Goal: Task Accomplishment & Management: Manage account settings

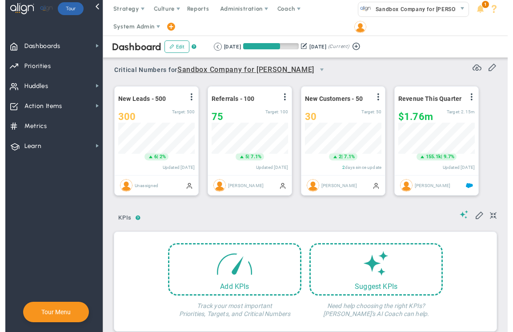
scroll to position [11, 0]
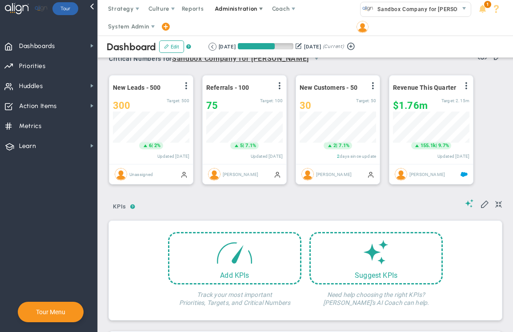
click at [226, 9] on span "Administration" at bounding box center [236, 8] width 42 height 7
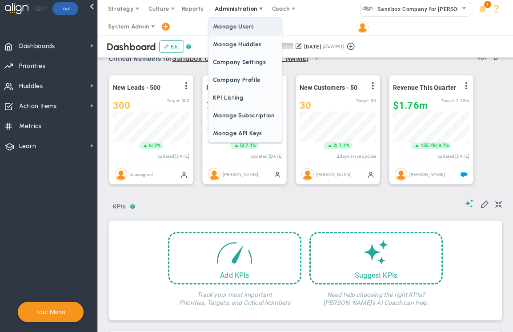
click at [227, 25] on span "Manage Users" at bounding box center [244, 27] width 73 height 18
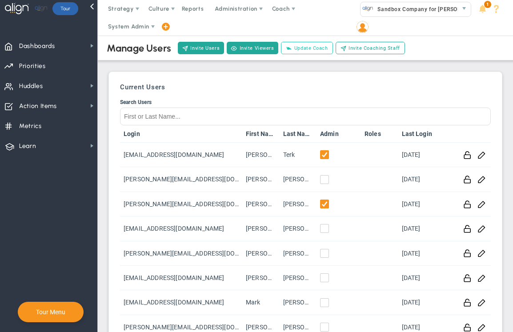
click at [307, 50] on span "Update Coach" at bounding box center [311, 48] width 34 height 8
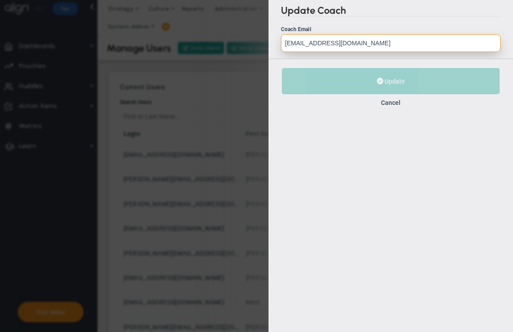
drag, startPoint x: 357, startPoint y: 43, endPoint x: 242, endPoint y: 40, distance: 115.1
click at [242, 40] on div "Update Coach Coach Email eugeneterk@yahoo.com Correct Coach Email Incorrect Coa…" at bounding box center [256, 166] width 513 height 332
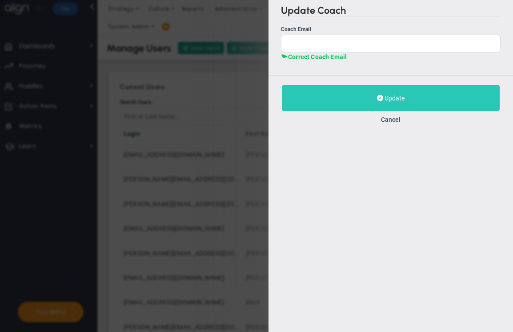
click at [373, 95] on button "Update" at bounding box center [391, 98] width 218 height 26
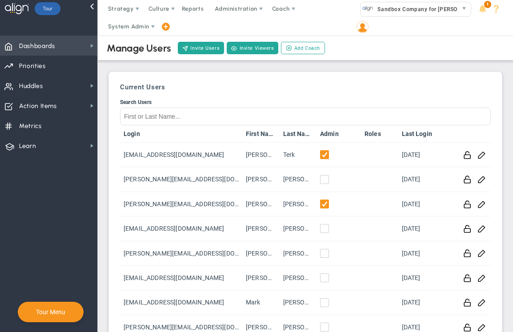
click at [48, 48] on span "Dashboards" at bounding box center [37, 46] width 36 height 19
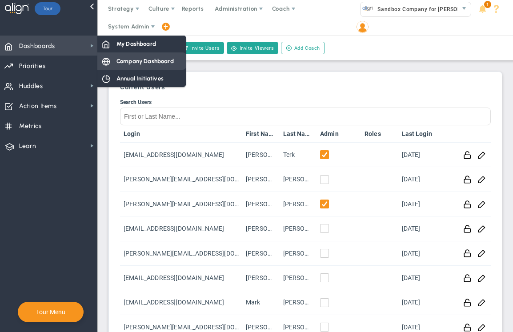
click at [148, 68] on div "Company Dashboard" at bounding box center [141, 60] width 89 height 17
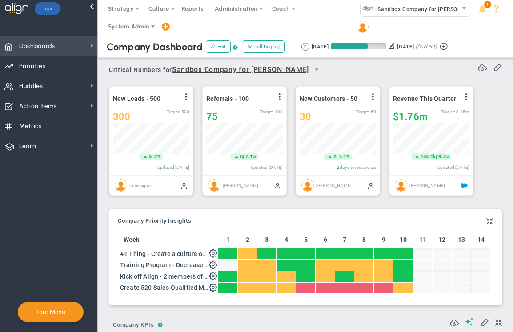
scroll to position [31, 76]
click at [486, 137] on div "New Leads - 500 View Historical Graph Edit Make "No Change" Update Add Past Upd…" at bounding box center [302, 141] width 404 height 125
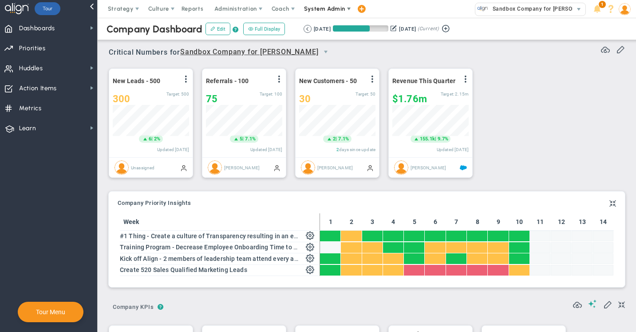
click at [322, 9] on span "System Admin" at bounding box center [324, 8] width 41 height 7
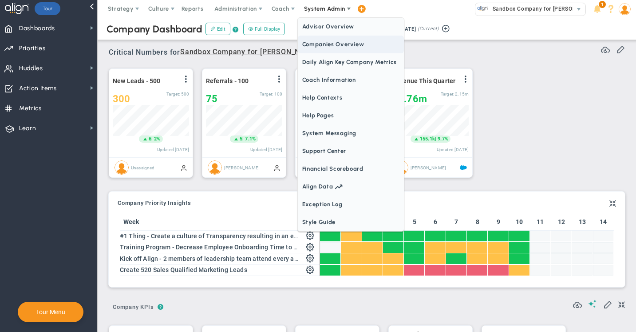
click at [318, 42] on span "Companies Overview" at bounding box center [351, 45] width 106 height 18
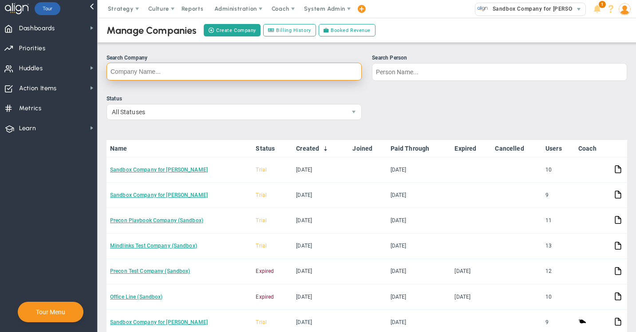
click at [146, 71] on input "Search Company" at bounding box center [234, 72] width 255 height 18
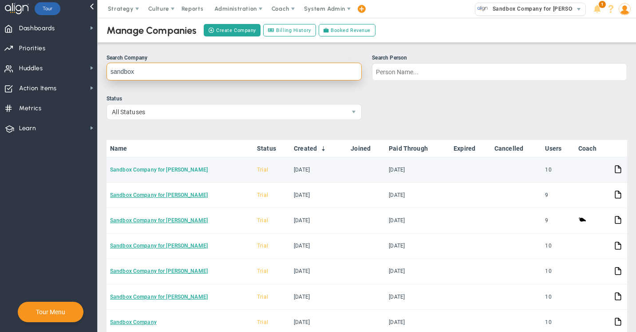
type input "sandbox"
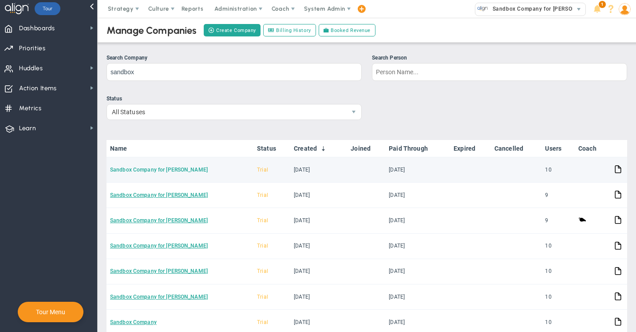
click at [140, 171] on link "Sandbox Company for [PERSON_NAME]" at bounding box center [159, 170] width 98 height 6
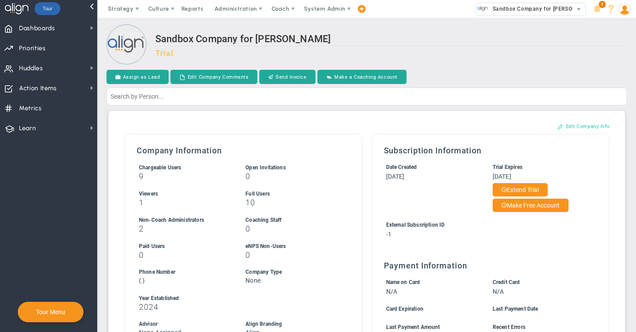
click at [573, 126] on button "Edit Company Info" at bounding box center [584, 126] width 70 height 14
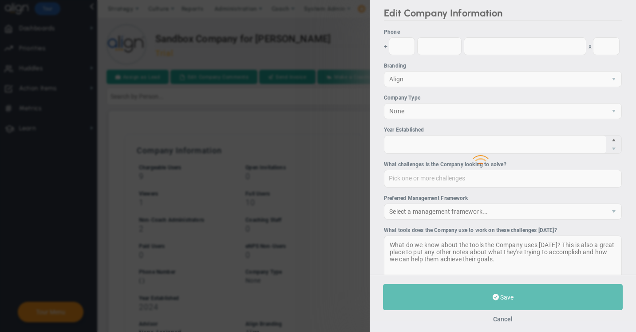
type input "2024"
type input "-1"
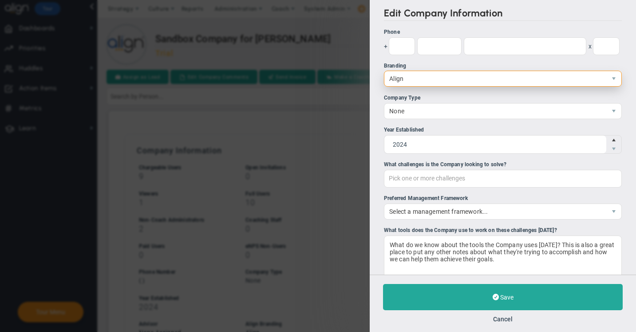
click at [400, 80] on span "Align" at bounding box center [496, 78] width 222 height 15
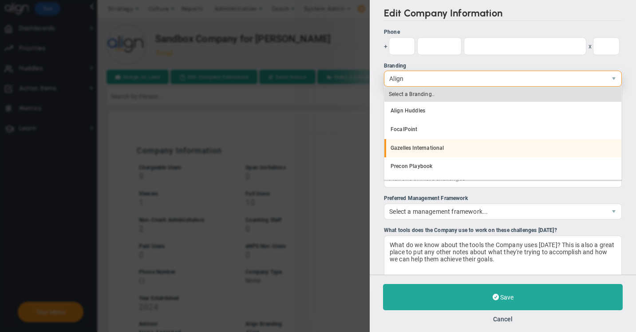
scroll to position [17, 0]
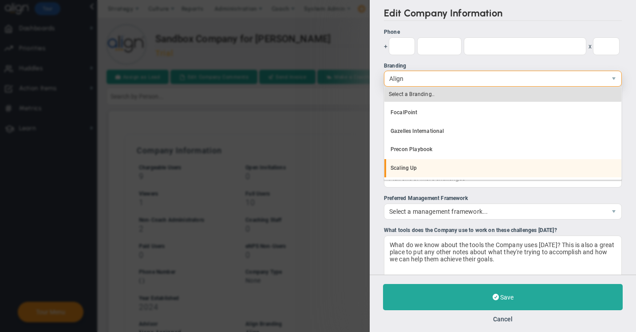
click at [405, 167] on li "Scaling Up" at bounding box center [503, 168] width 237 height 19
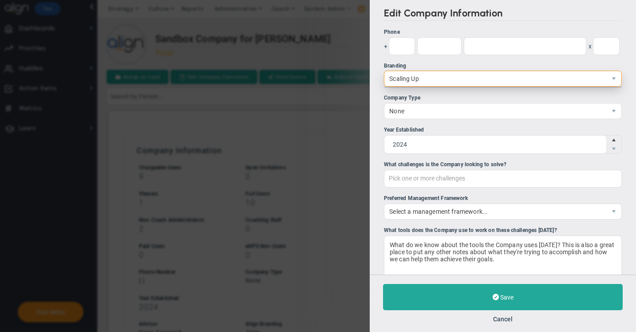
scroll to position [0, 0]
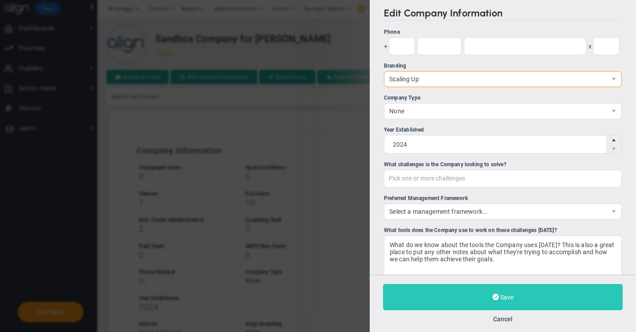
click at [505, 298] on span "Save" at bounding box center [507, 297] width 13 height 7
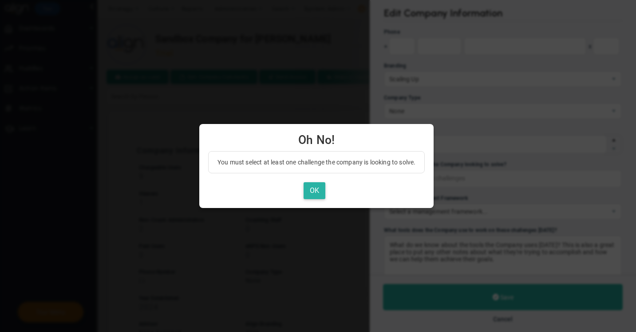
click at [319, 195] on button "OK" at bounding box center [315, 190] width 22 height 17
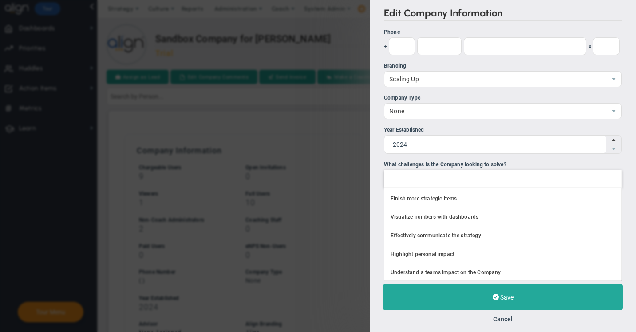
click at [411, 181] on div at bounding box center [503, 179] width 238 height 18
click at [405, 181] on input "What challenges is the Company looking to solve? Finish more strategic items Vi…" at bounding box center [395, 178] width 20 height 16
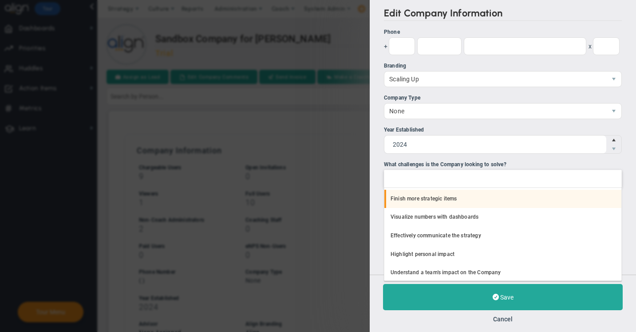
click at [411, 201] on li "Finish more strategic items" at bounding box center [503, 199] width 237 height 19
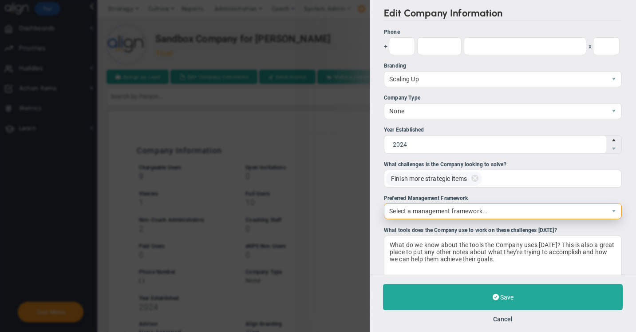
click at [411, 211] on span "Select a management framework..." at bounding box center [496, 210] width 222 height 15
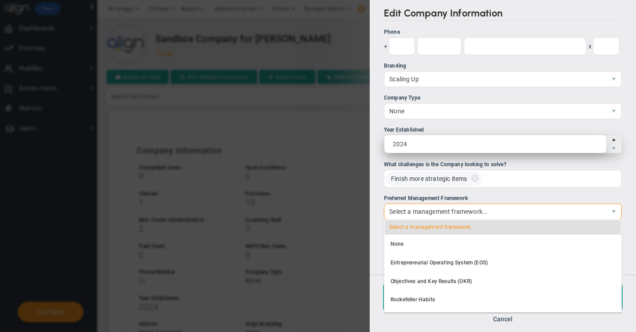
click at [426, 151] on span "2024 2024" at bounding box center [503, 144] width 238 height 19
click at [426, 151] on input "2024" at bounding box center [496, 144] width 222 height 18
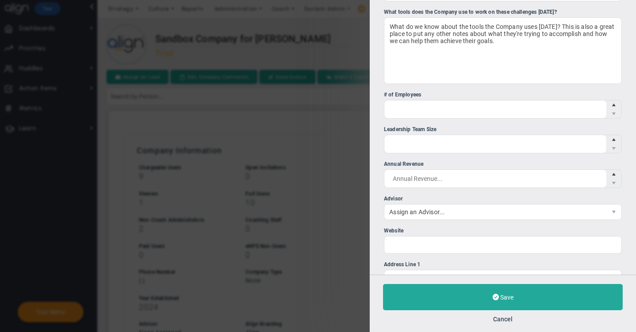
scroll to position [223, 0]
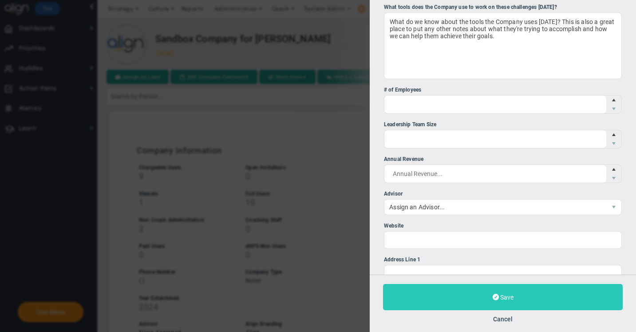
click at [501, 297] on span "Save" at bounding box center [507, 297] width 13 height 7
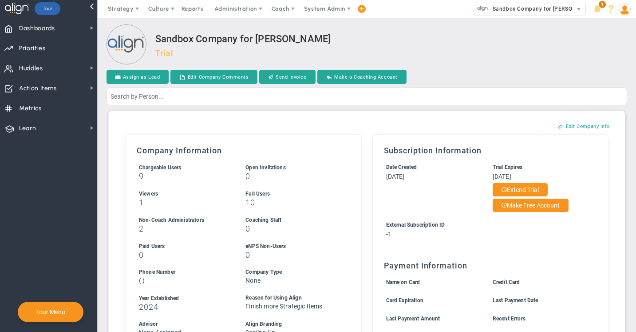
click at [624, 8] on img at bounding box center [625, 9] width 12 height 12
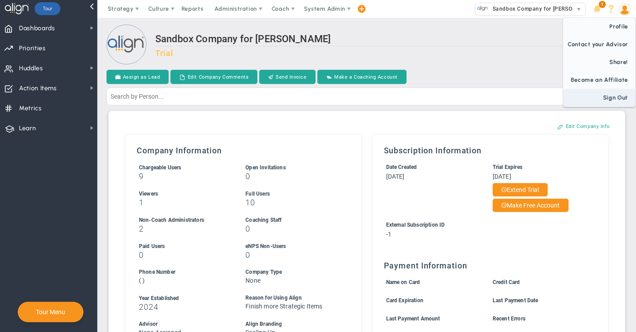
click at [616, 94] on span "Sign Out" at bounding box center [600, 98] width 72 height 18
